Goal: Task Accomplishment & Management: Manage account settings

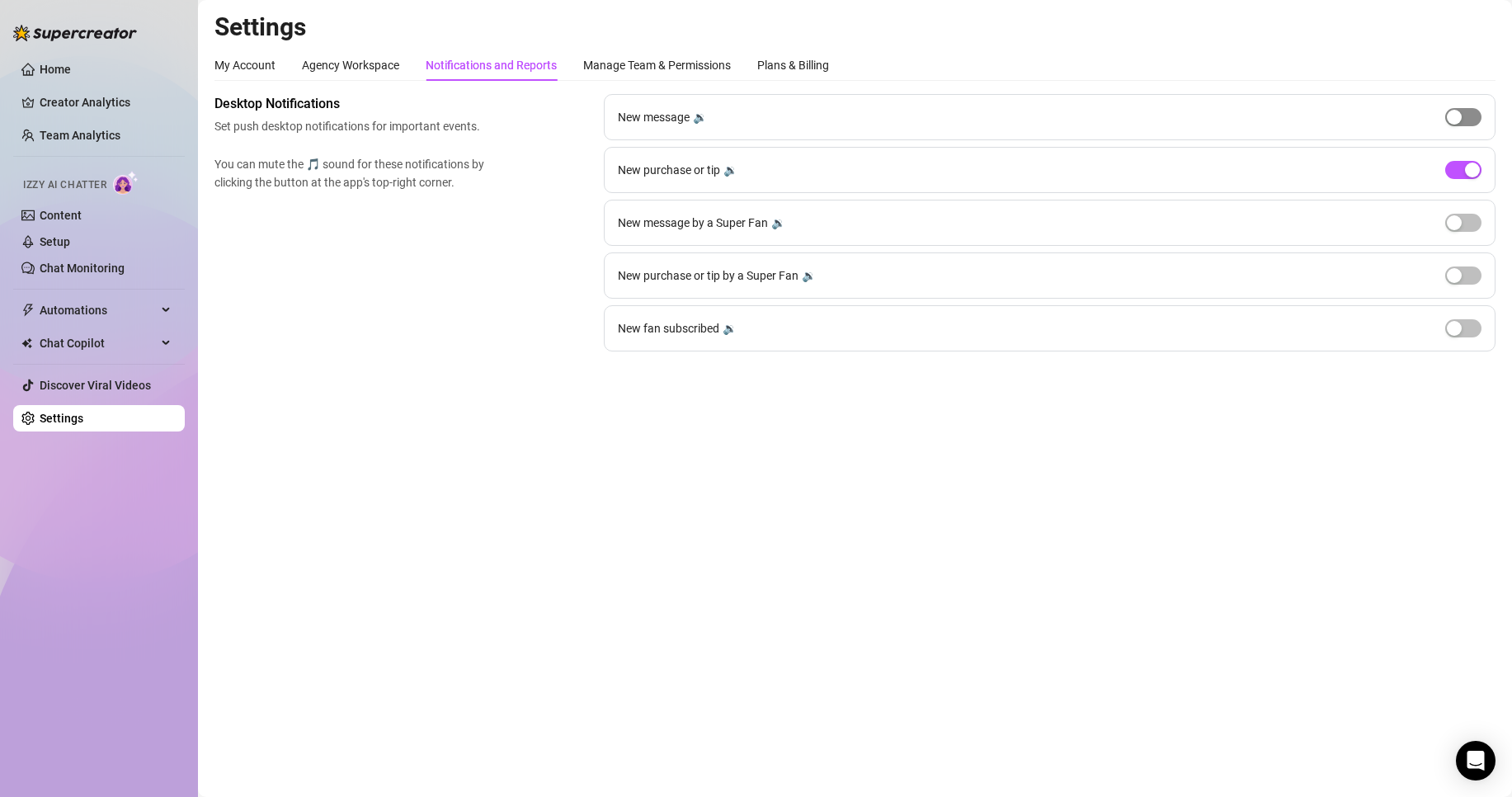
click at [1457, 117] on div "button" at bounding box center [1454, 117] width 14 height 14
click at [1464, 117] on button "button" at bounding box center [1464, 117] width 37 height 18
click at [1475, 172] on div "button" at bounding box center [1472, 169] width 14 height 14
click at [1468, 173] on div "button" at bounding box center [1472, 169] width 14 height 14
click at [1468, 173] on span "button" at bounding box center [1464, 169] width 37 height 18
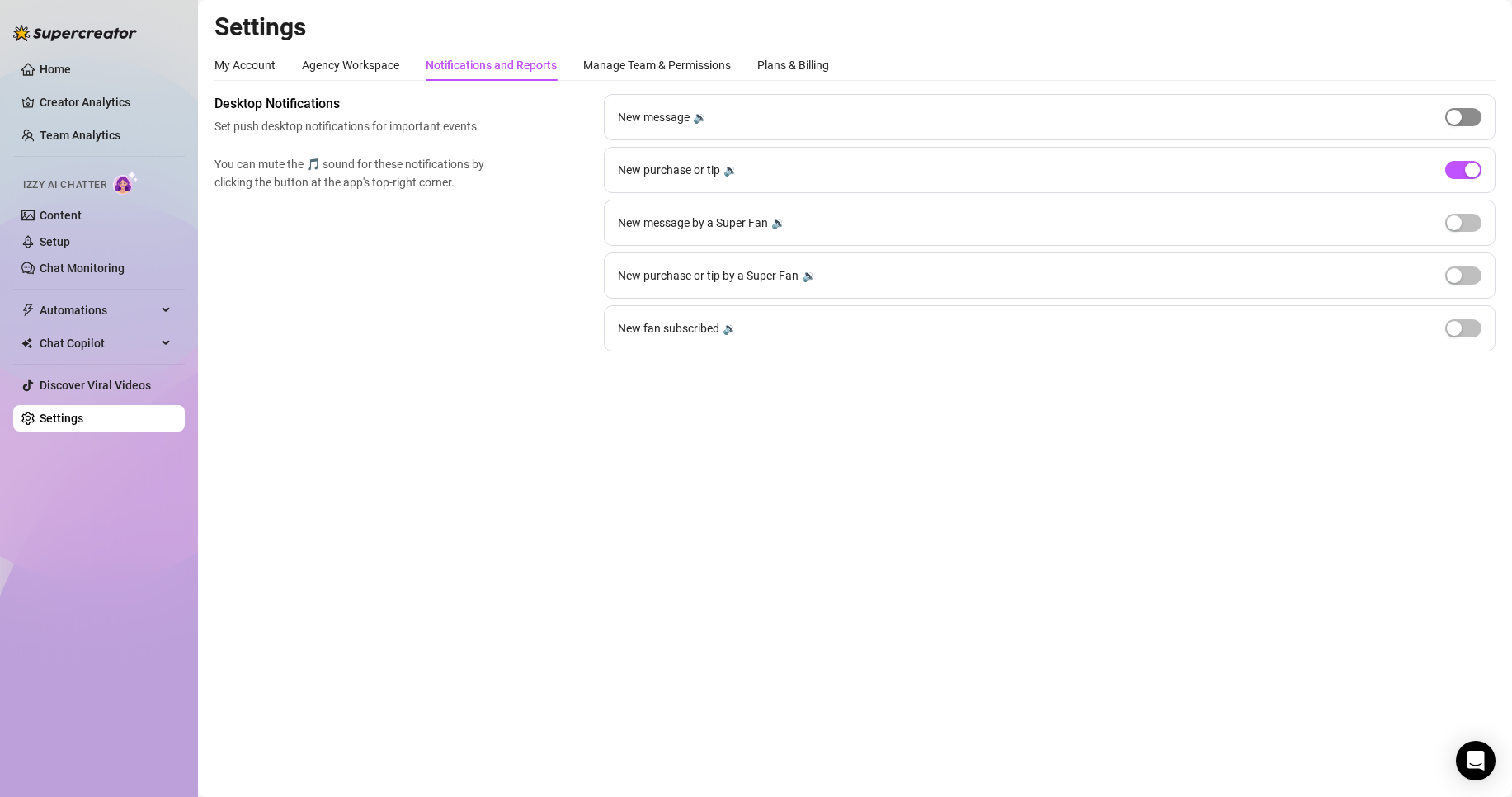
click at [1457, 122] on div "button" at bounding box center [1454, 117] width 14 height 14
click at [1463, 112] on span "button" at bounding box center [1464, 117] width 37 height 18
click at [1456, 168] on span "button" at bounding box center [1464, 169] width 37 height 18
click at [1456, 168] on div "button" at bounding box center [1454, 169] width 14 height 14
click at [97, 129] on link "Team Analytics" at bounding box center [80, 135] width 81 height 14
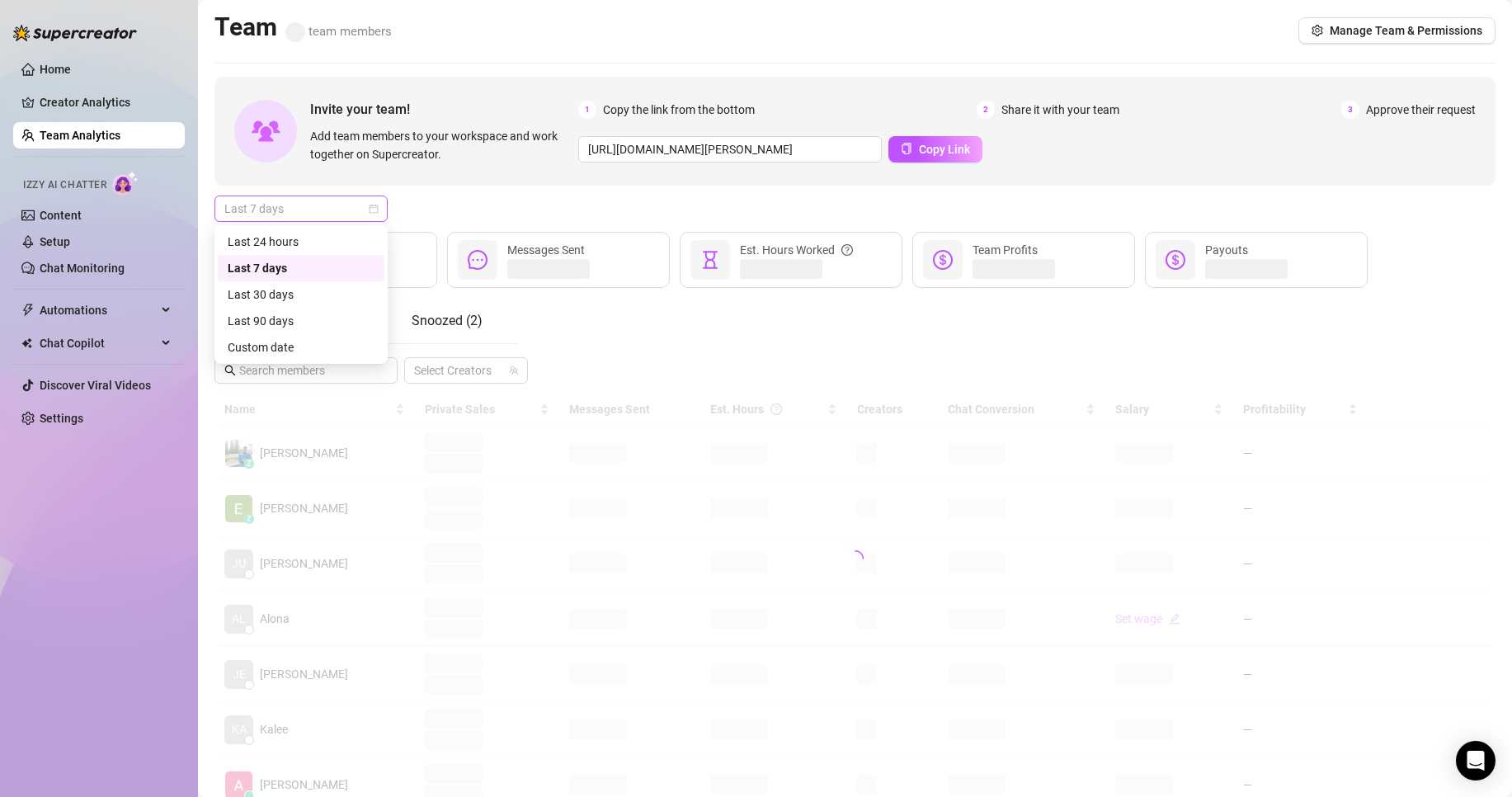
click at [339, 209] on span "Last 7 days" at bounding box center [301, 208] width 153 height 25
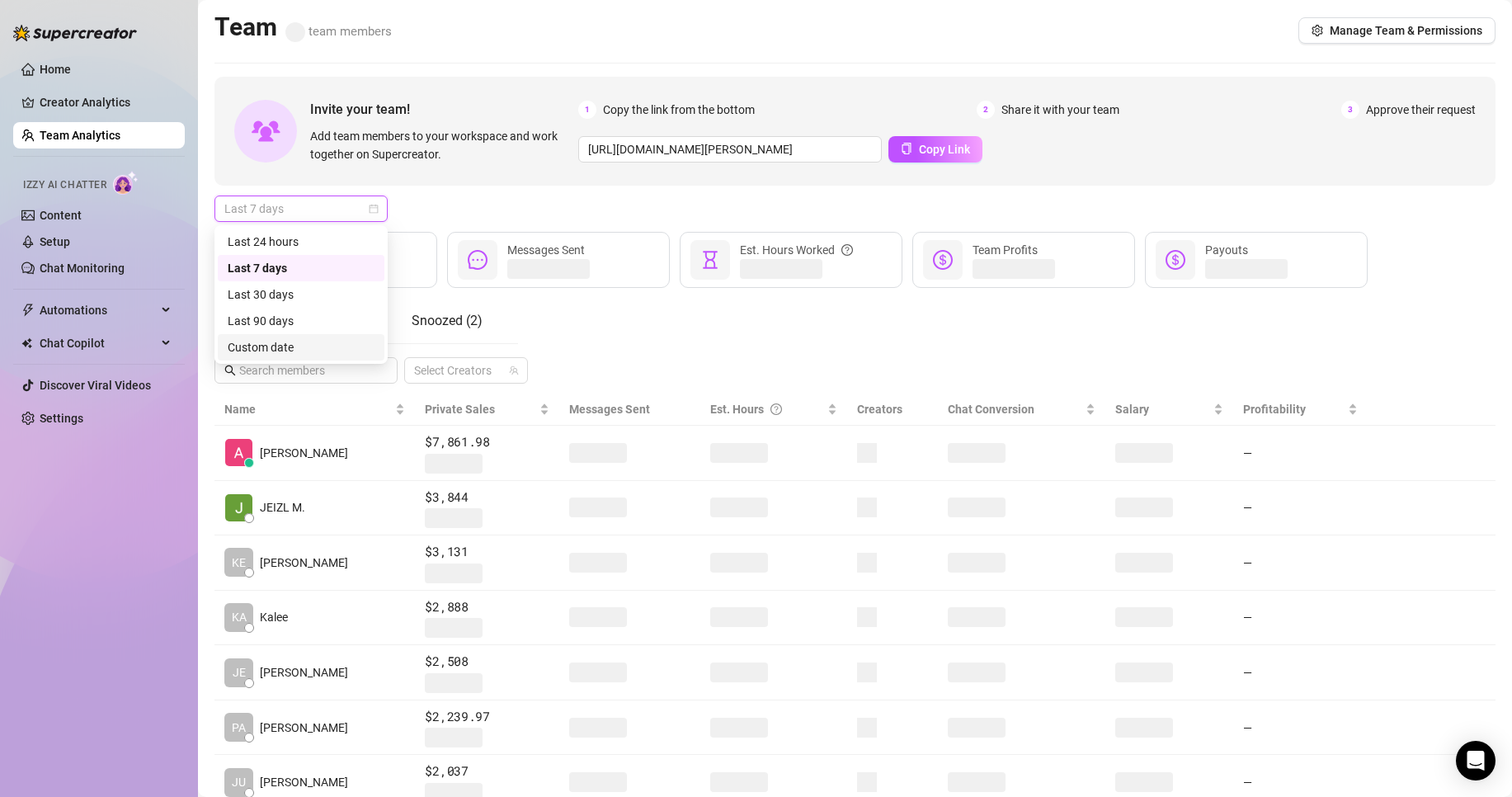
click at [321, 358] on div "Custom date" at bounding box center [301, 347] width 167 height 26
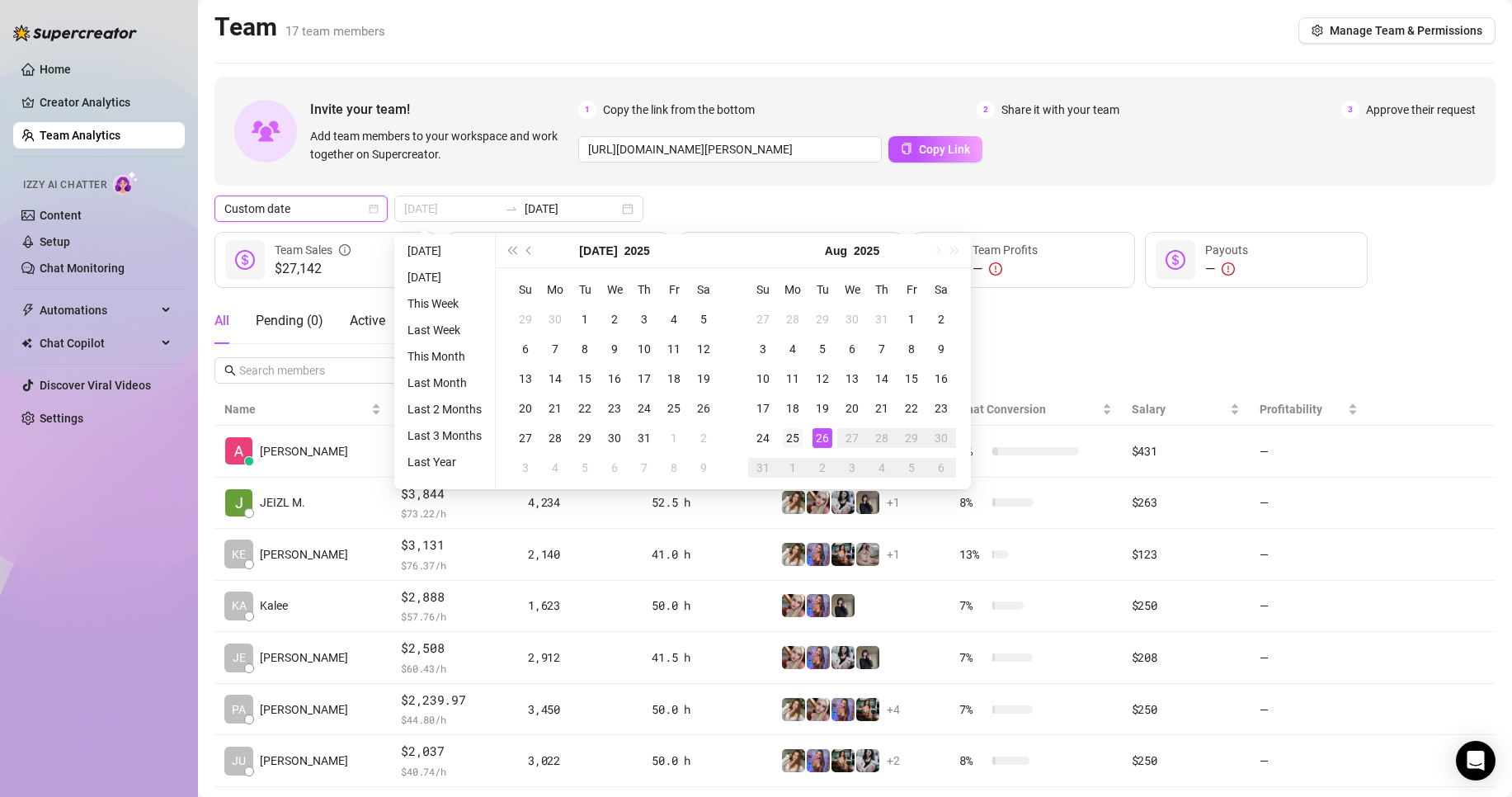
type input "[DATE]"
click at [783, 440] on div "25" at bounding box center [792, 437] width 20 height 20
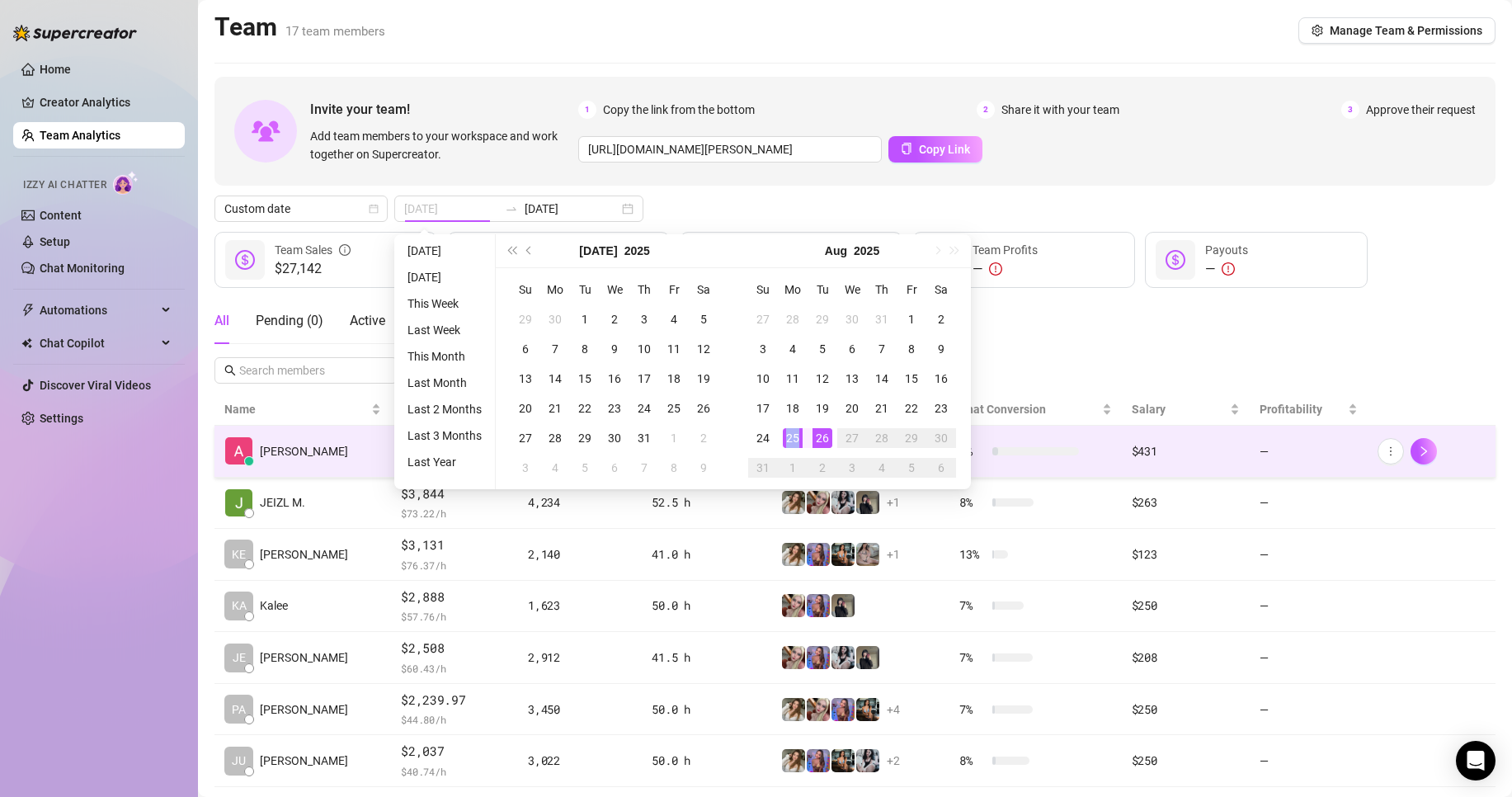
click at [783, 440] on div "25" at bounding box center [792, 437] width 20 height 20
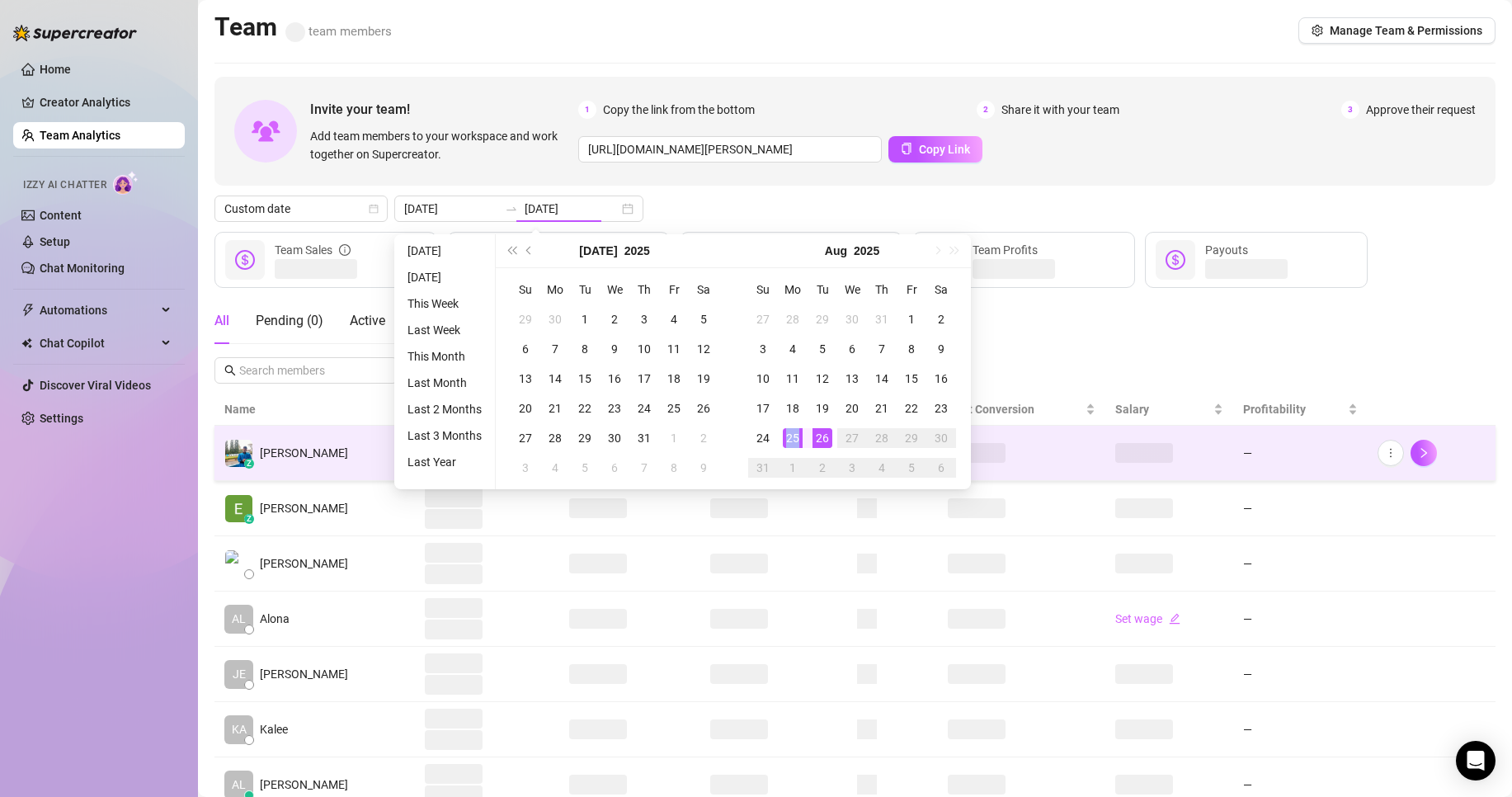
type input "[DATE]"
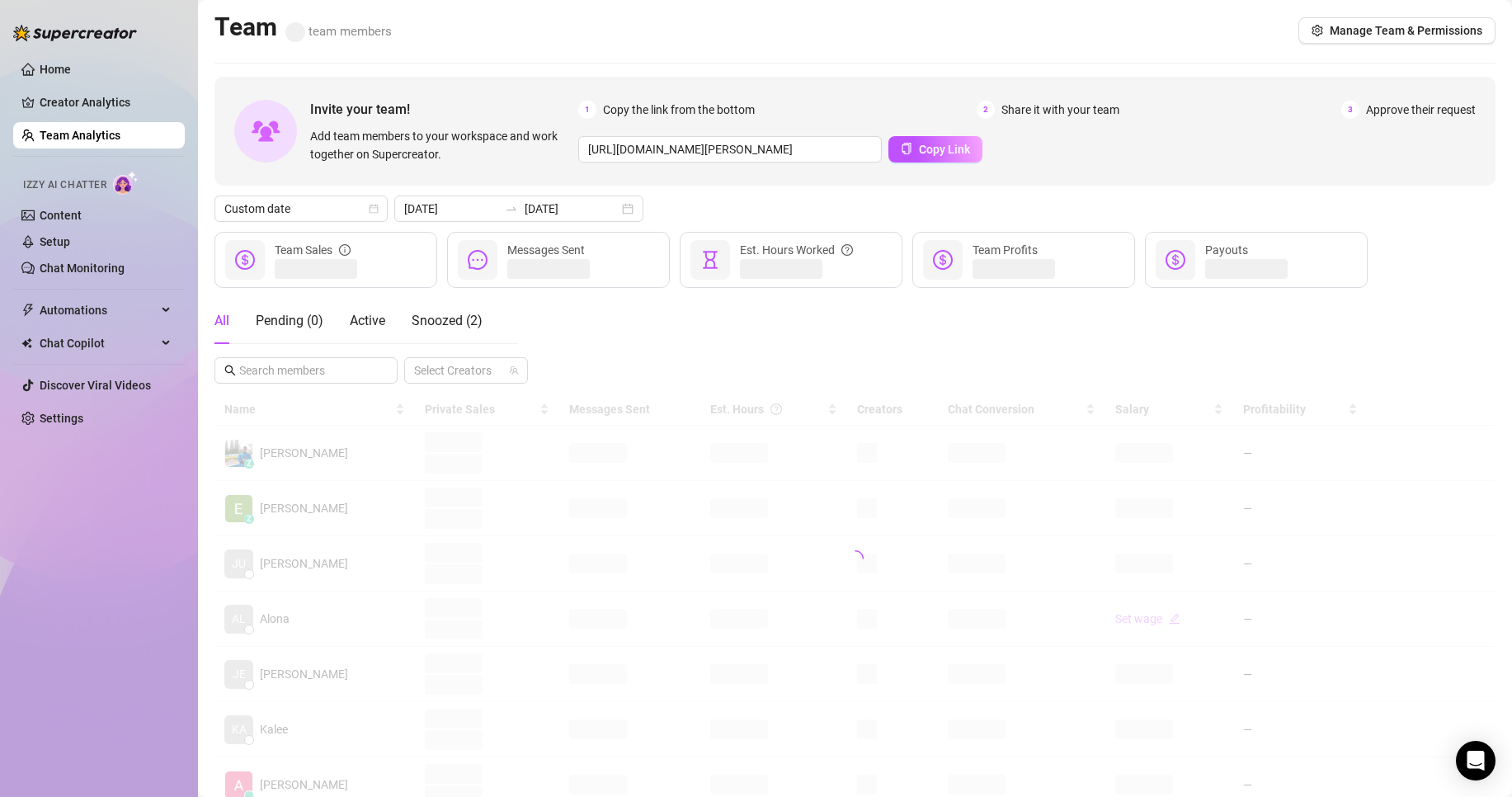
click at [99, 568] on div "Home Creator Analytics Team Analytics Izzy AI Chatter Content Setup Chat Monito…" at bounding box center [100, 390] width 172 height 782
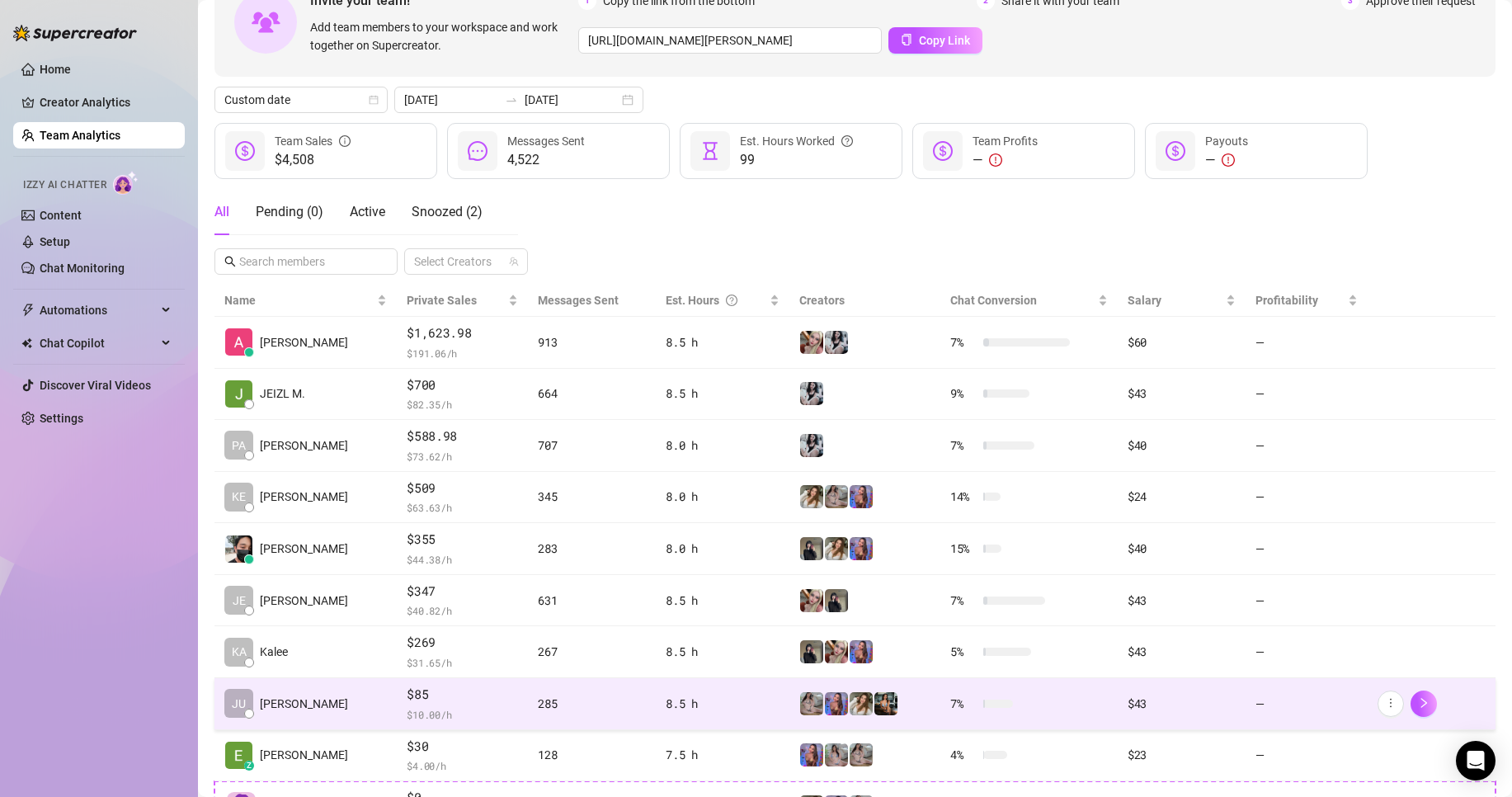
scroll to position [103, 0]
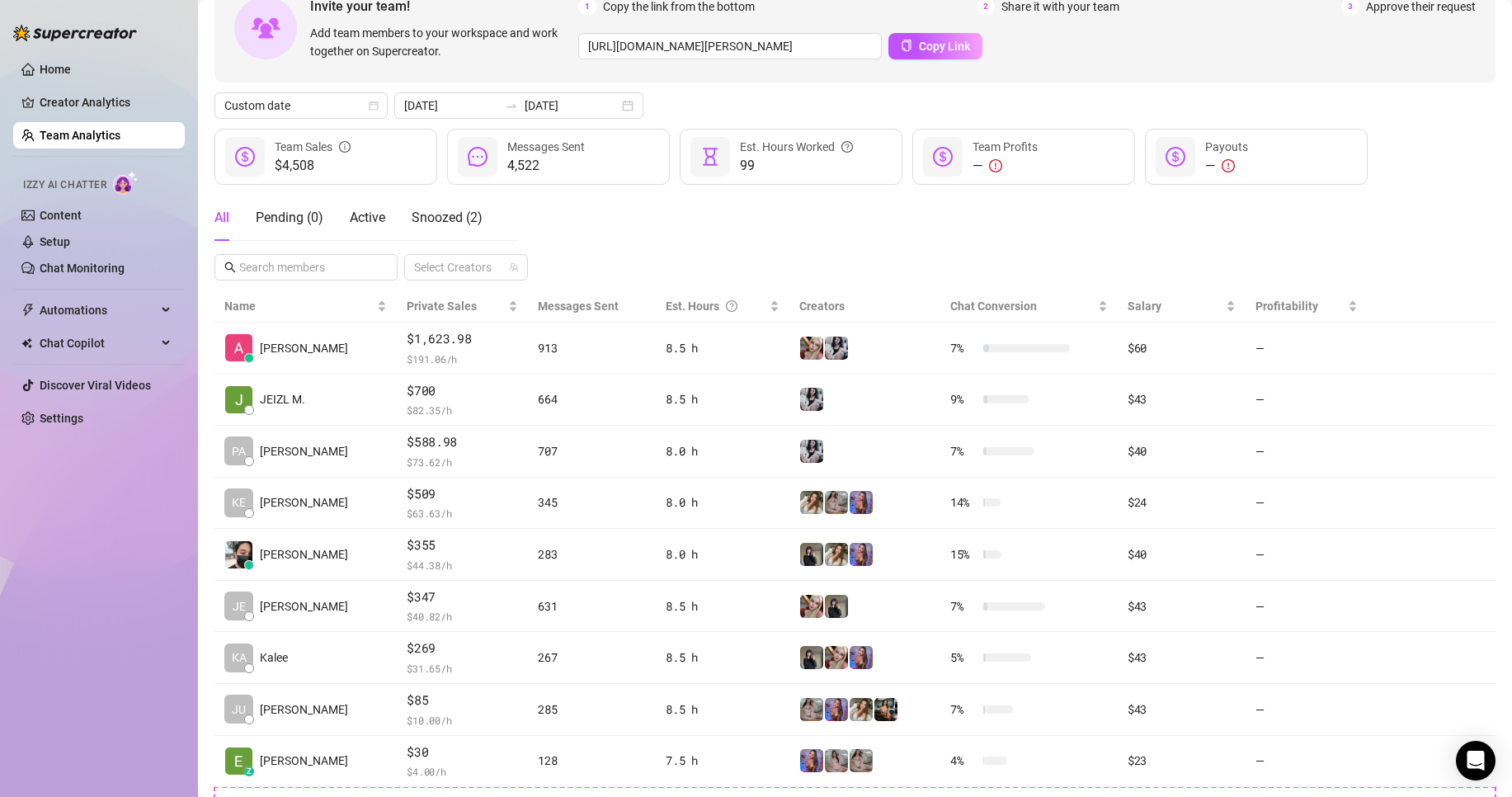
click at [483, 92] on div "Invite your team! Add team members to your workspace and work together on Super…" at bounding box center [855, 429] width 1281 height 911
click at [510, 104] on div at bounding box center [511, 105] width 26 height 14
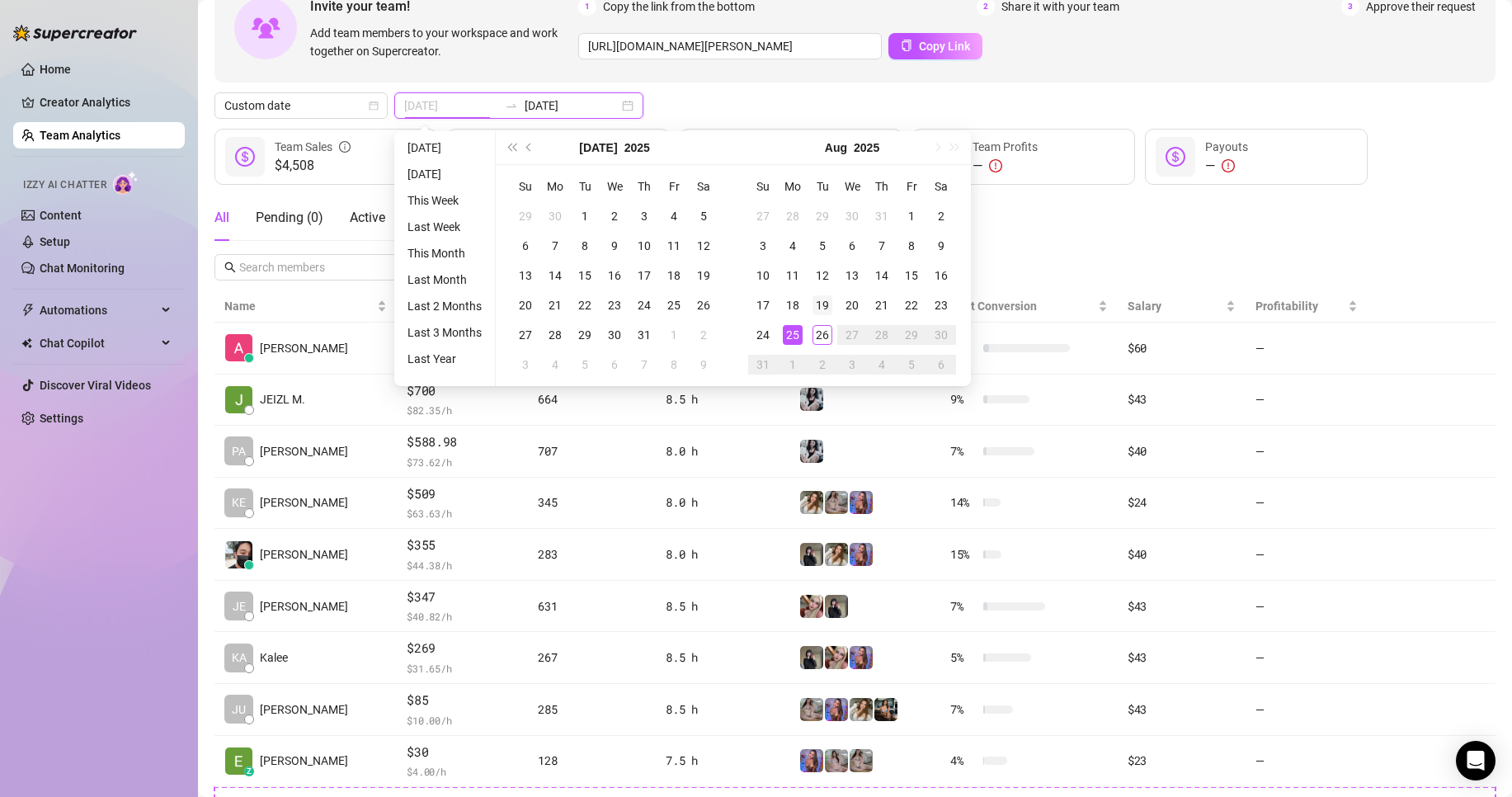
type input "[DATE]"
click at [824, 307] on div "19" at bounding box center [822, 305] width 20 height 20
type input "[DATE]"
click at [797, 335] on div "25" at bounding box center [792, 334] width 20 height 20
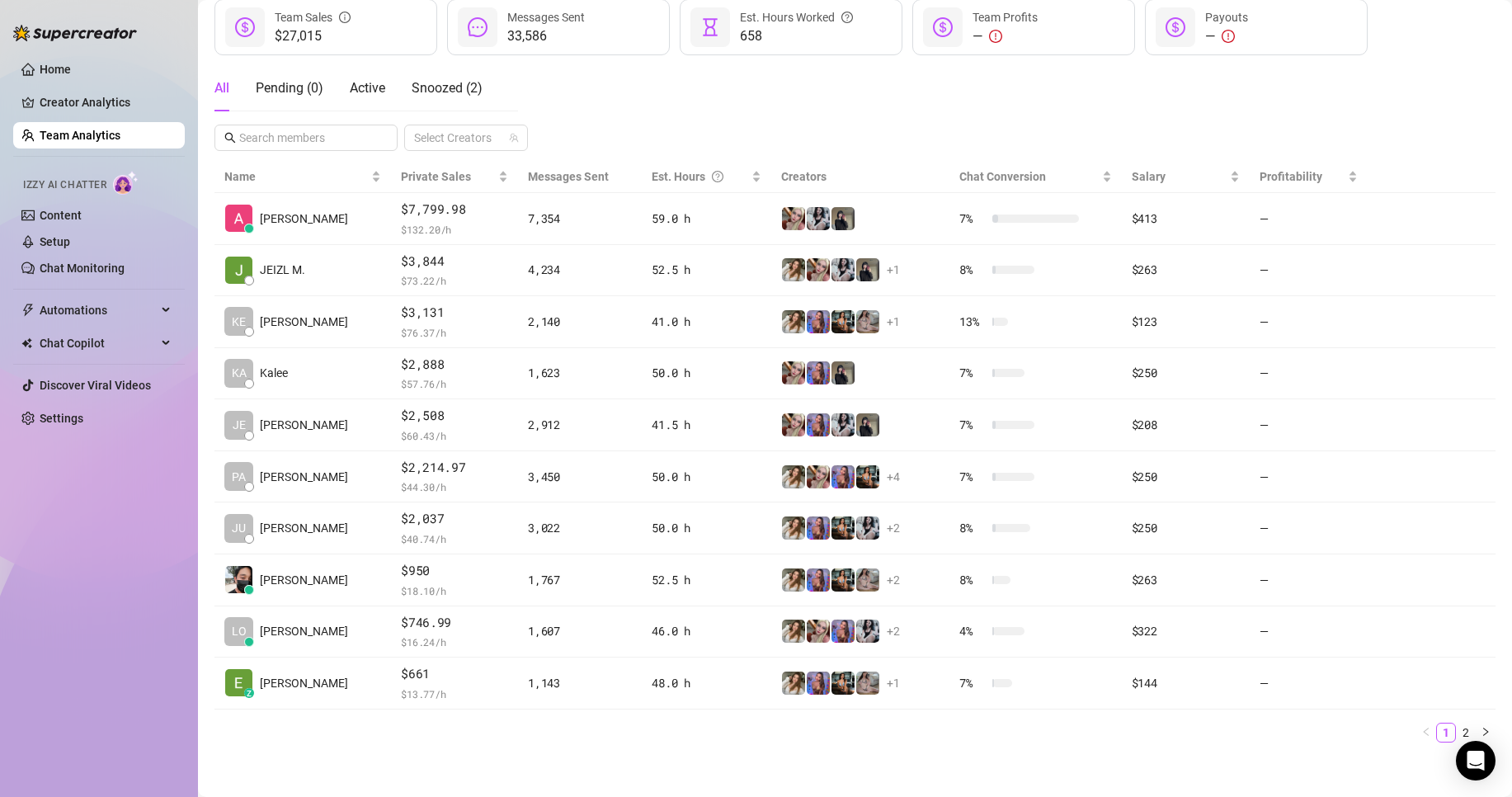
scroll to position [241, 0]
